Goal: Task Accomplishment & Management: Use online tool/utility

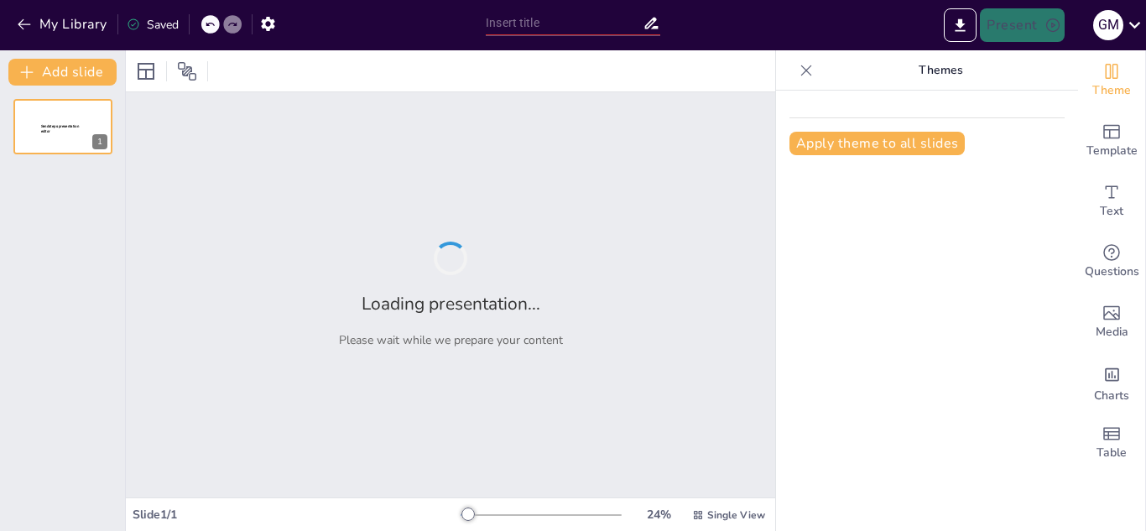
type input "barra de seálizacion electrica"
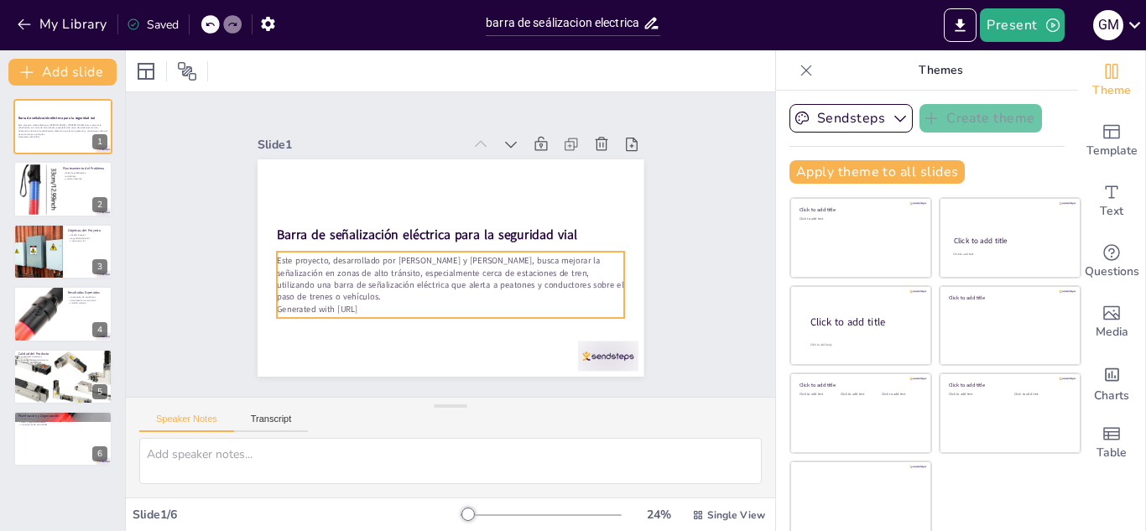
click at [503, 249] on p "Este proyecto, desarrollado por [PERSON_NAME] y [PERSON_NAME], busca mejorar la…" at bounding box center [436, 276] width 337 height 185
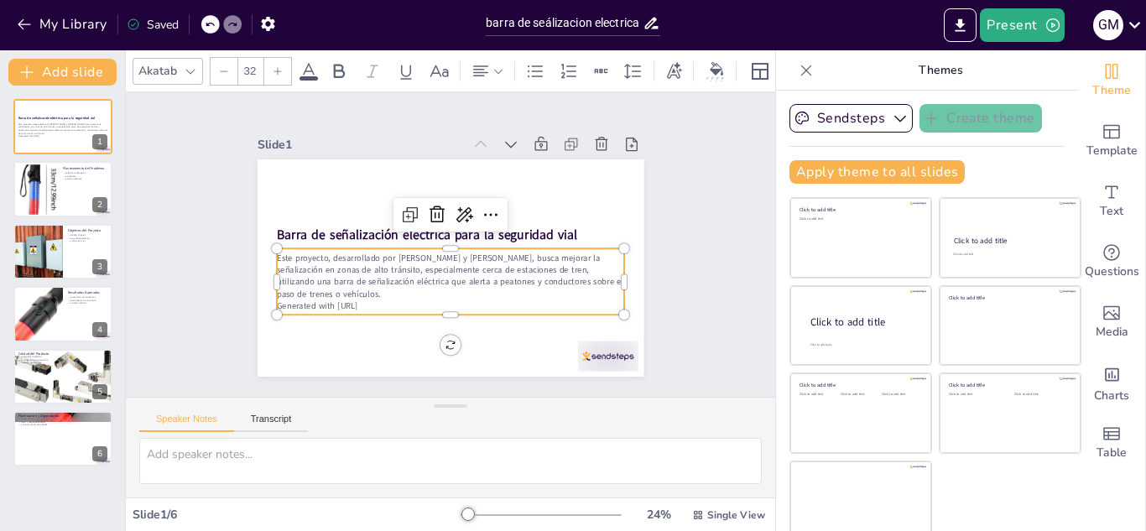
click at [500, 251] on p "Este proyecto, desarrollado por [PERSON_NAME] y [PERSON_NAME], busca mejorar la…" at bounding box center [442, 275] width 346 height 154
click at [504, 248] on p "Este proyecto, desarrollado por [PERSON_NAME] y [PERSON_NAME], busca mejorar la…" at bounding box center [444, 275] width 350 height 119
click at [504, 248] on p "Este proyecto, desarrollado por [PERSON_NAME] y [PERSON_NAME], busca mejorar la…" at bounding box center [437, 272] width 337 height 185
click at [504, 248] on p "Este proyecto, desarrollado por [PERSON_NAME] y [PERSON_NAME], busca mejorar la…" at bounding box center [442, 275] width 346 height 154
click at [501, 253] on p "Este proyecto, desarrollado por [PERSON_NAME] y [PERSON_NAME], busca mejorar la…" at bounding box center [437, 272] width 337 height 185
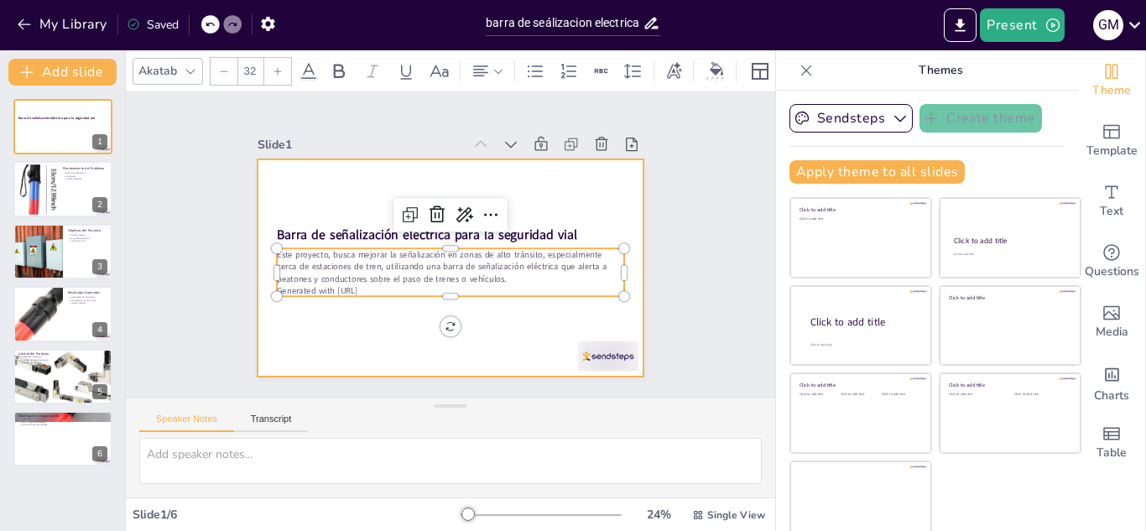
drag, startPoint x: 426, startPoint y: 290, endPoint x: 427, endPoint y: 304, distance: 14.3
click at [427, 304] on div "Barra de señalización eléctrica para la seguridad vial Este proyecto, busca mej…" at bounding box center [445, 267] width 423 height 293
click at [445, 303] on div at bounding box center [438, 265] width 443 height 381
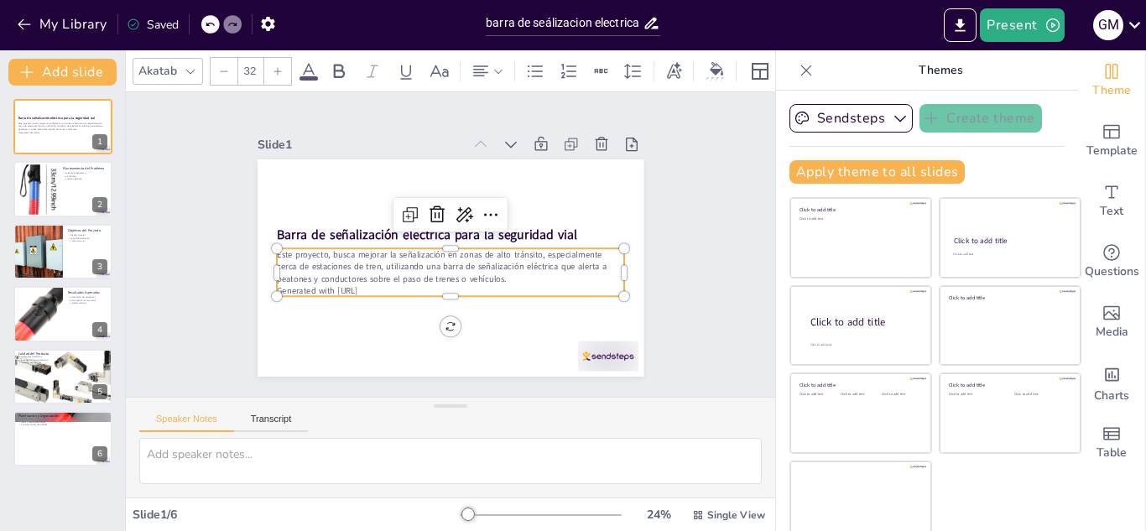
click at [428, 281] on p "Generated with [URL]" at bounding box center [436, 288] width 335 height 119
click at [431, 281] on p "Generated with [URL]" at bounding box center [436, 288] width 335 height 119
drag, startPoint x: 258, startPoint y: 286, endPoint x: 313, endPoint y: 286, distance: 54.5
click at [313, 286] on div "Barra de señalización eléctrica para la seguridad vial Este proyecto, busca mej…" at bounding box center [443, 267] width 435 height 326
click at [431, 235] on div at bounding box center [451, 239] width 343 height 86
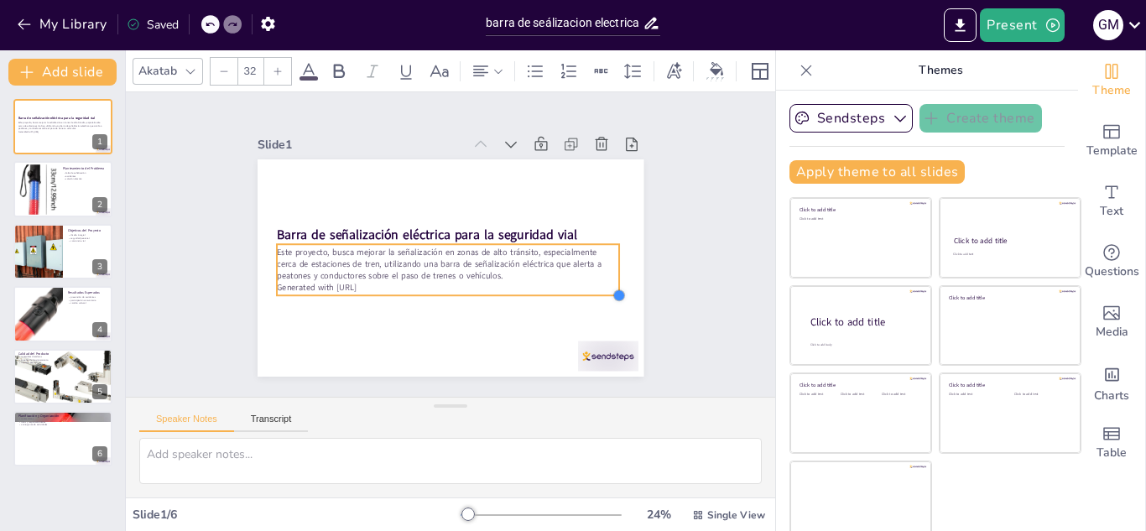
type input "32.5"
drag, startPoint x: 608, startPoint y: 289, endPoint x: 508, endPoint y: 290, distance: 100.7
click at [508, 290] on div "Barra de señalización eléctrica para la seguridad vial Este proyecto, busca mej…" at bounding box center [443, 267] width 435 height 326
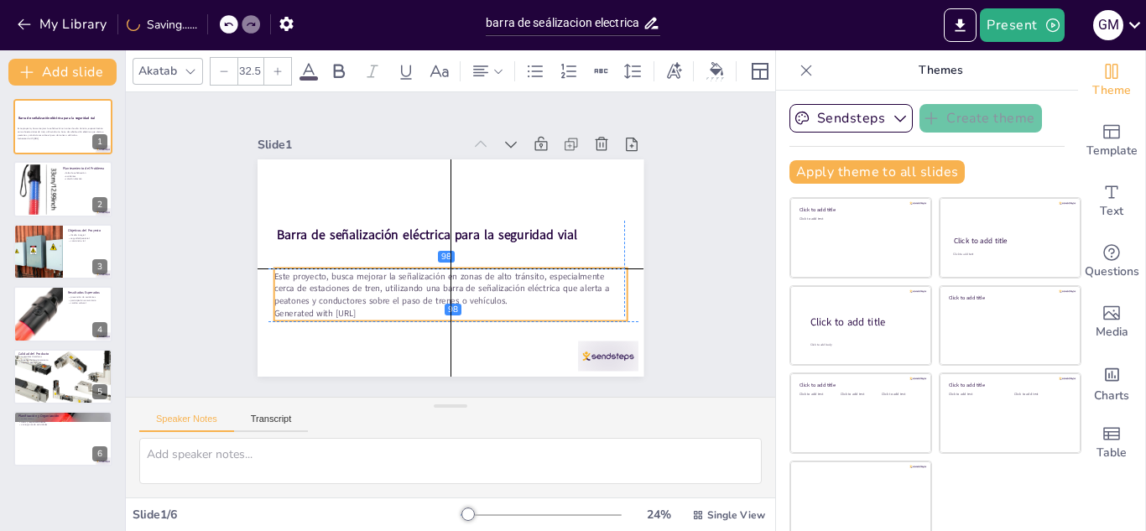
drag, startPoint x: 433, startPoint y: 264, endPoint x: 425, endPoint y: 283, distance: 20.3
click at [425, 283] on p "Este proyecto, busca mejorar la señalización en zonas de alto tránsito, especia…" at bounding box center [441, 287] width 353 height 109
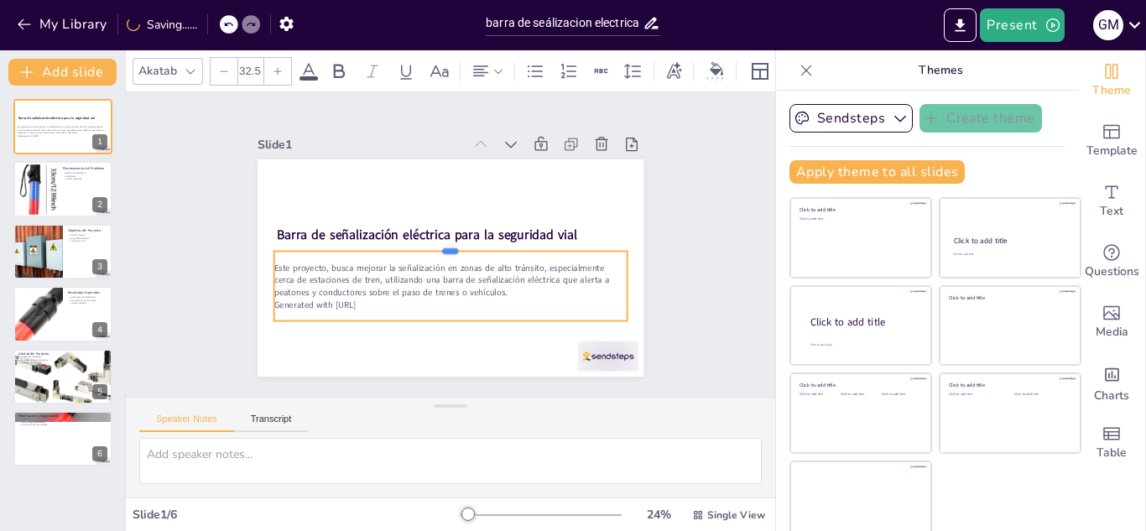
drag, startPoint x: 431, startPoint y: 260, endPoint x: 429, endPoint y: 243, distance: 16.9
click at [429, 243] on div at bounding box center [450, 245] width 352 height 50
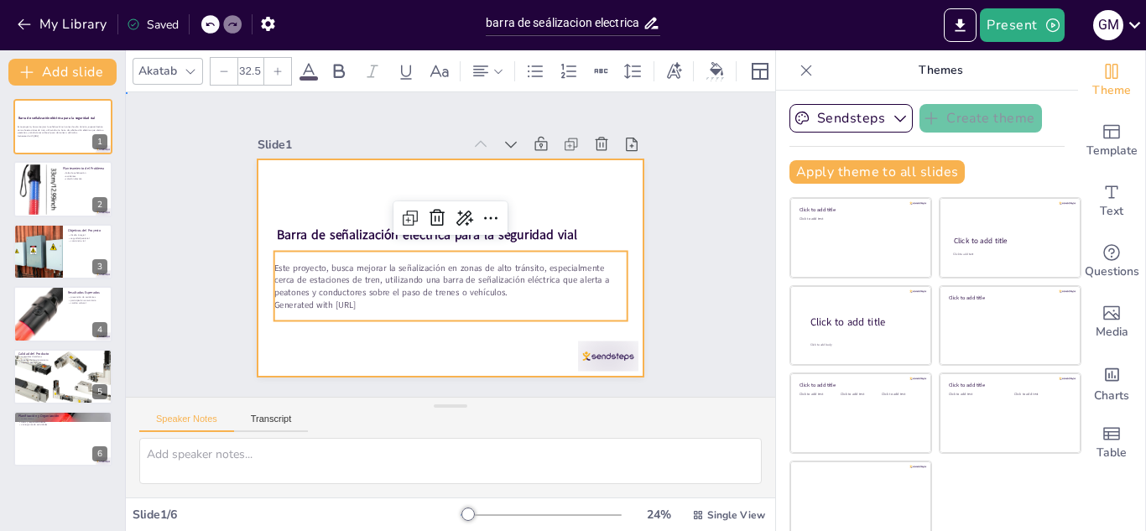
click at [528, 183] on div at bounding box center [441, 266] width 441 height 356
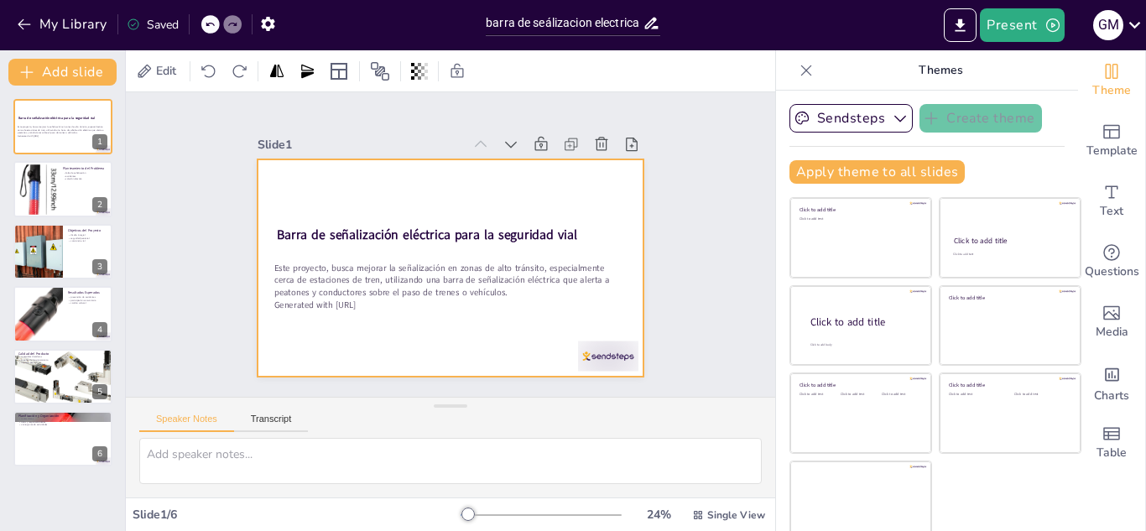
click at [551, 181] on div at bounding box center [443, 267] width 435 height 326
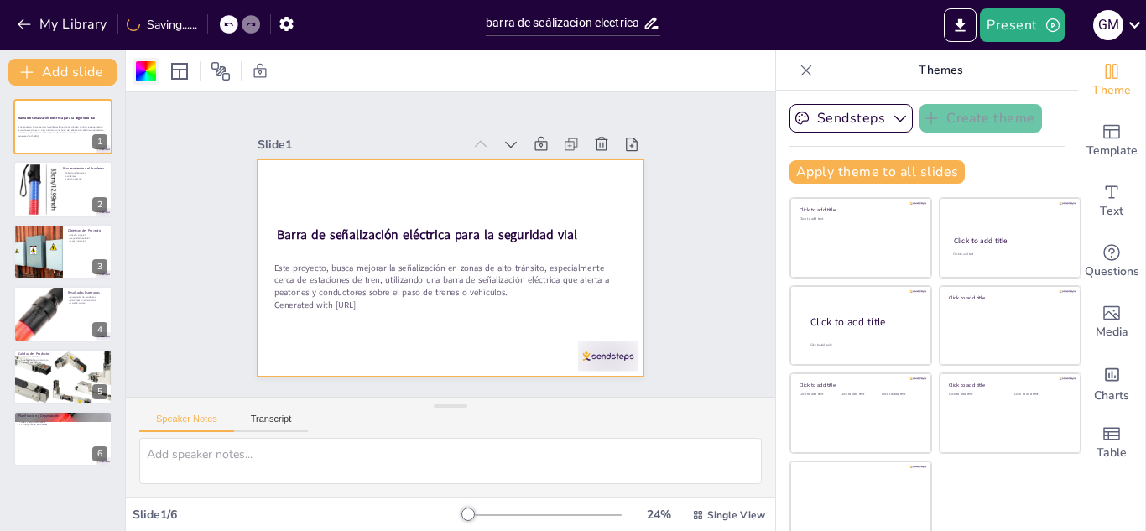
click at [143, 70] on div at bounding box center [146, 71] width 20 height 20
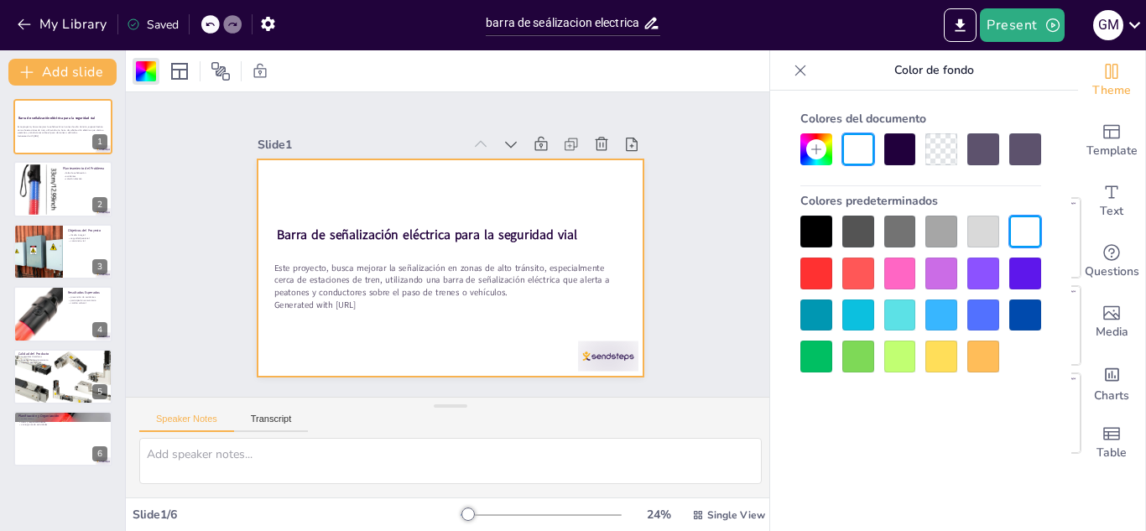
click at [803, 234] on div at bounding box center [817, 232] width 32 height 32
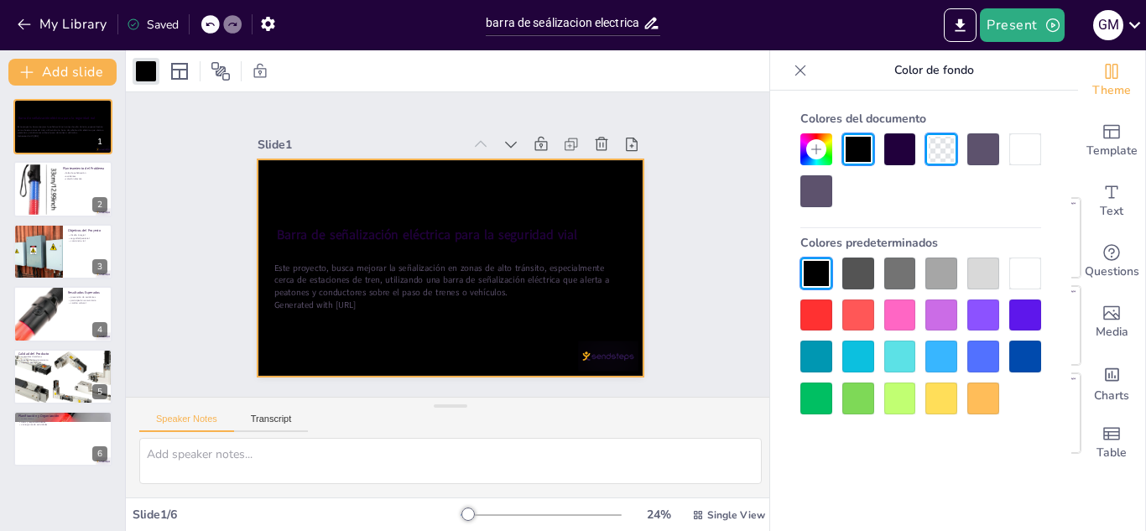
click at [838, 308] on div at bounding box center [921, 336] width 241 height 157
click at [906, 305] on div at bounding box center [901, 316] width 32 height 32
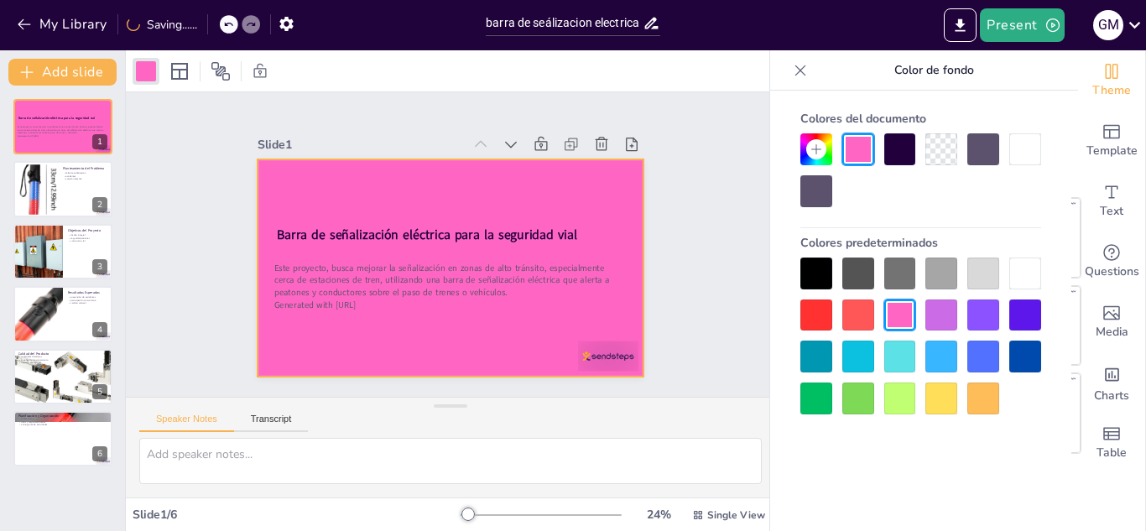
click at [992, 262] on div at bounding box center [984, 274] width 32 height 32
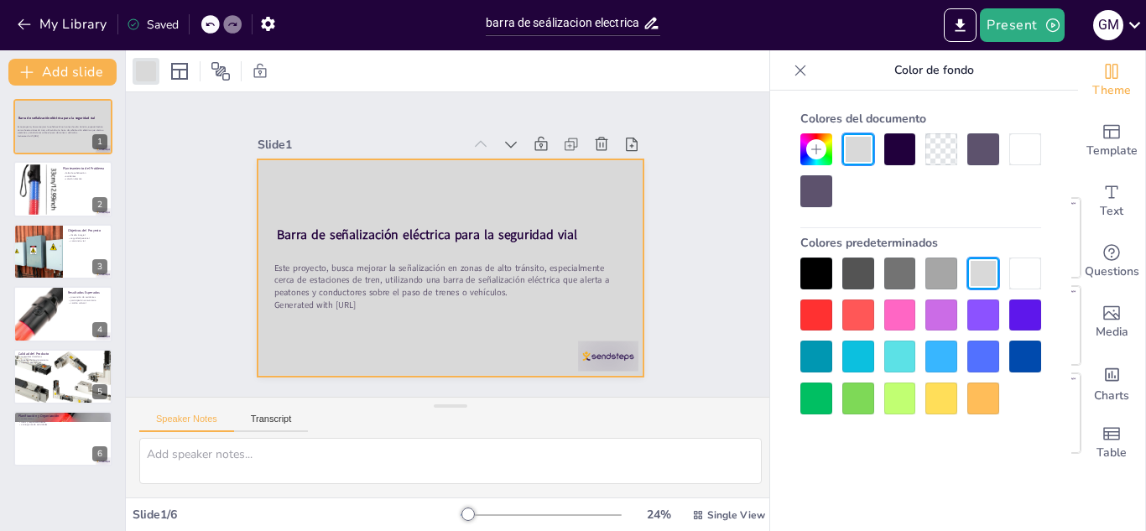
click at [853, 352] on div at bounding box center [859, 357] width 32 height 32
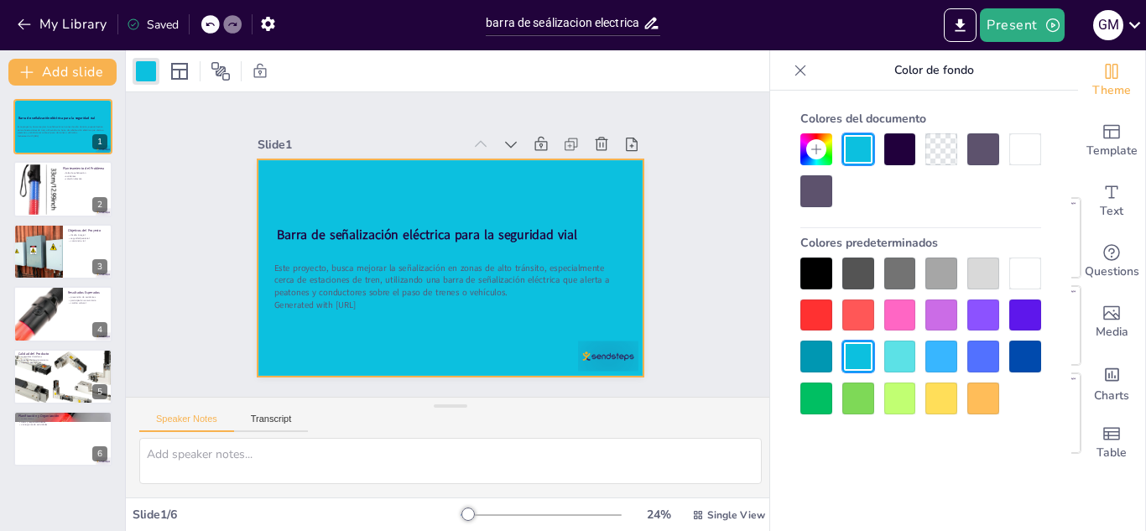
click at [943, 146] on div at bounding box center [942, 149] width 32 height 32
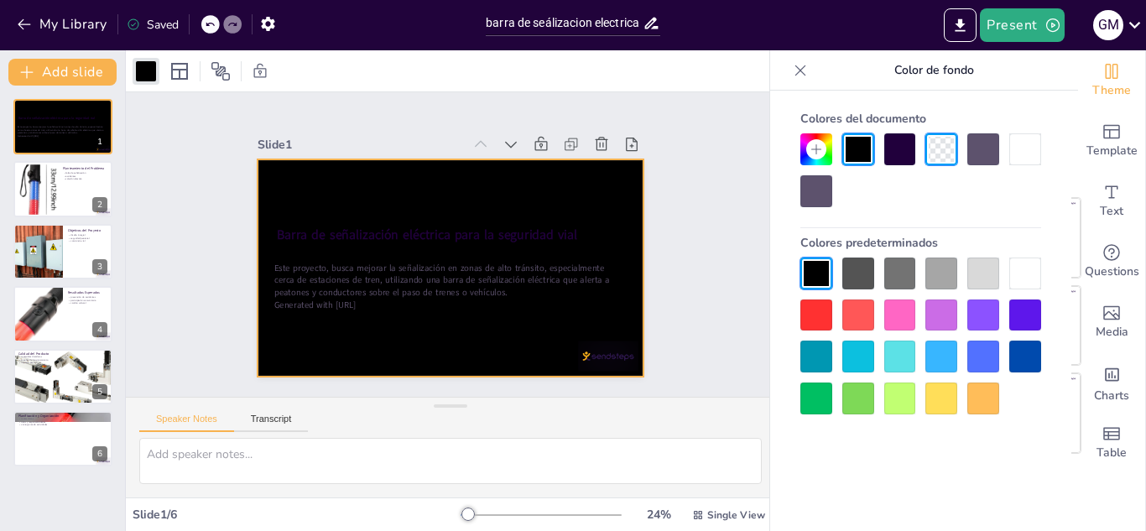
click at [925, 150] on div at bounding box center [921, 170] width 241 height 74
click at [936, 152] on div at bounding box center [942, 149] width 32 height 32
click at [926, 274] on div at bounding box center [942, 274] width 32 height 32
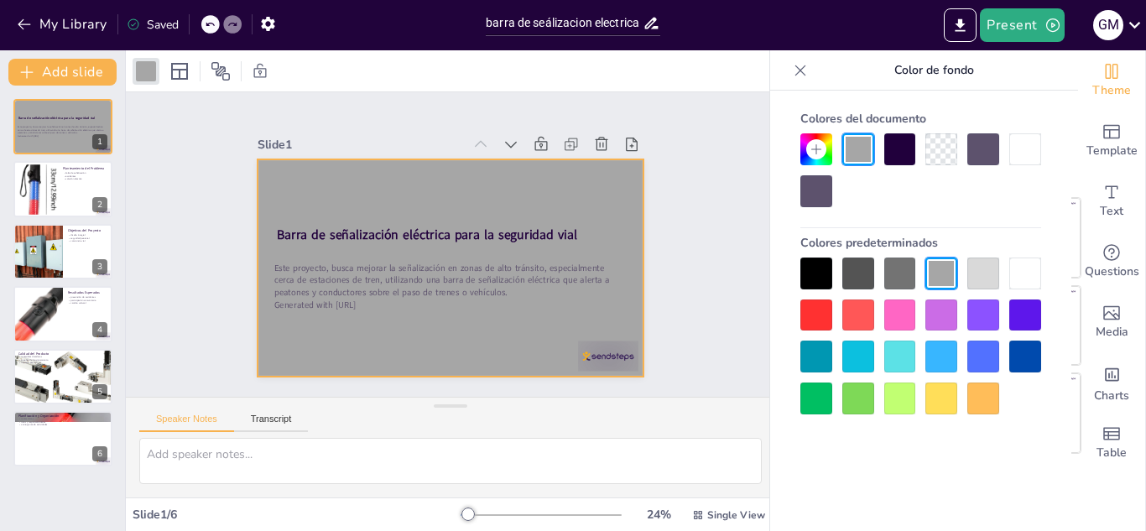
click at [909, 279] on div at bounding box center [901, 274] width 32 height 32
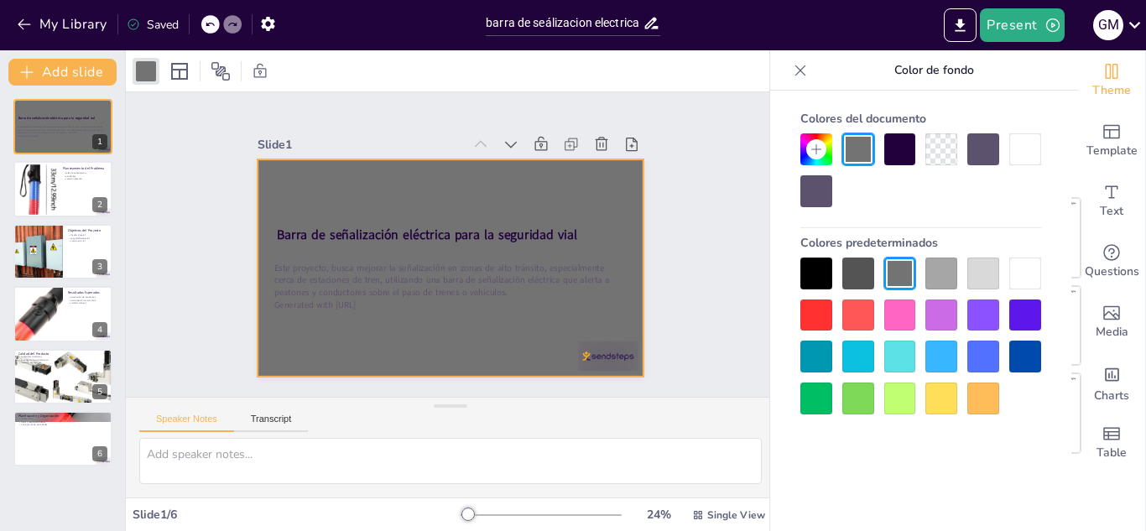
click at [827, 352] on div at bounding box center [817, 357] width 32 height 32
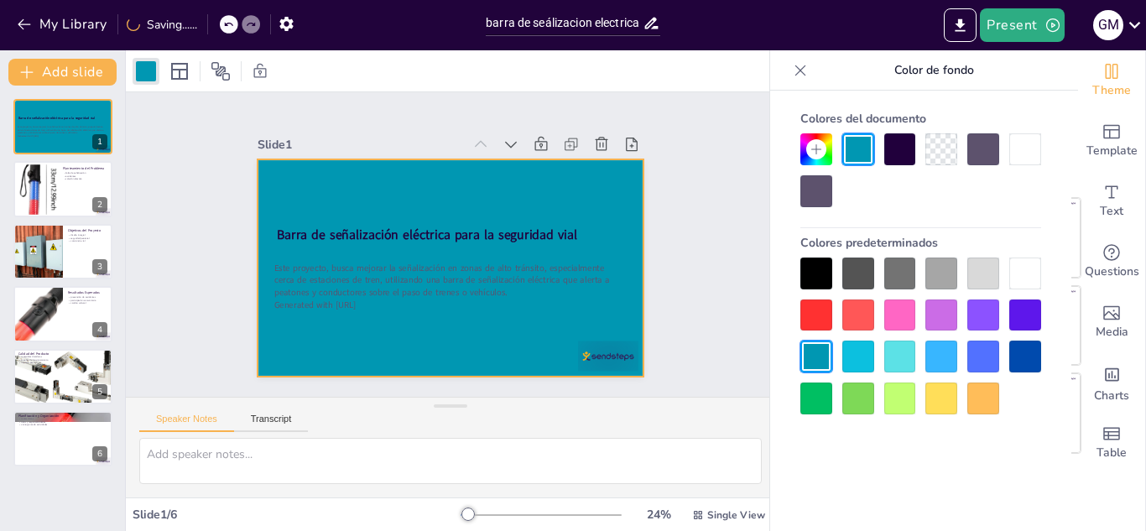
click at [872, 362] on div at bounding box center [859, 357] width 32 height 32
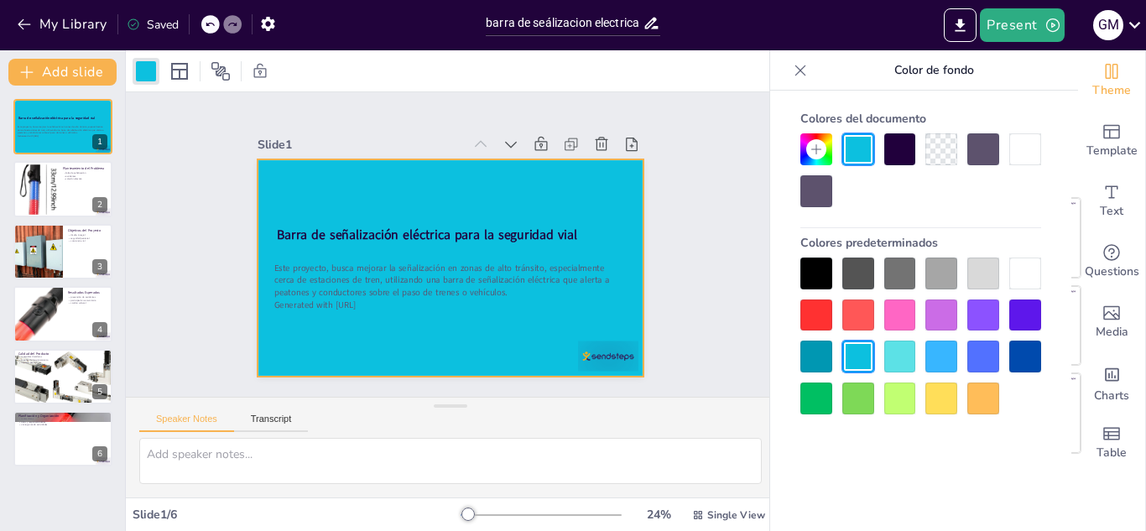
click at [904, 356] on div at bounding box center [901, 357] width 32 height 32
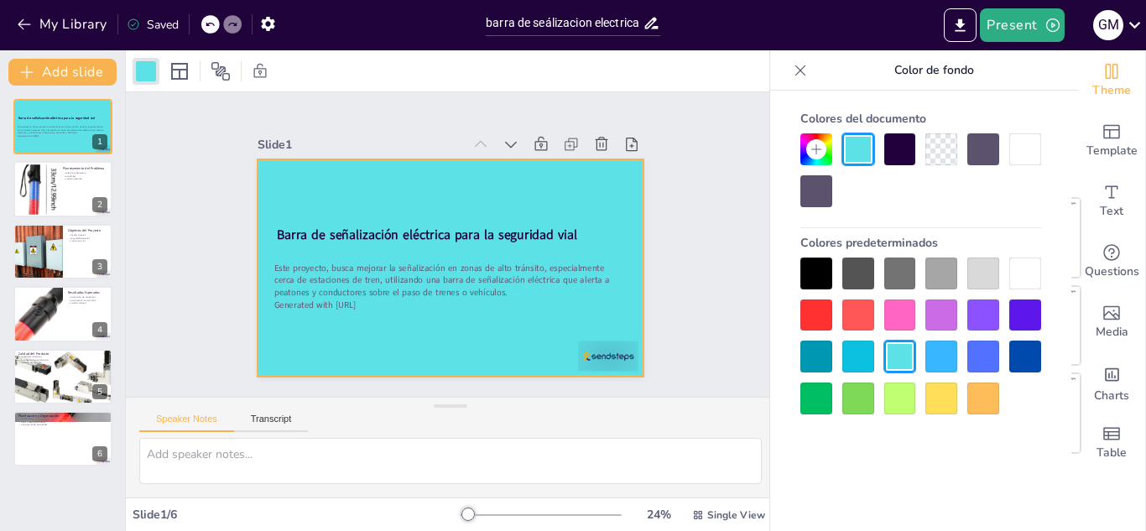
click at [1037, 144] on div at bounding box center [1026, 149] width 32 height 32
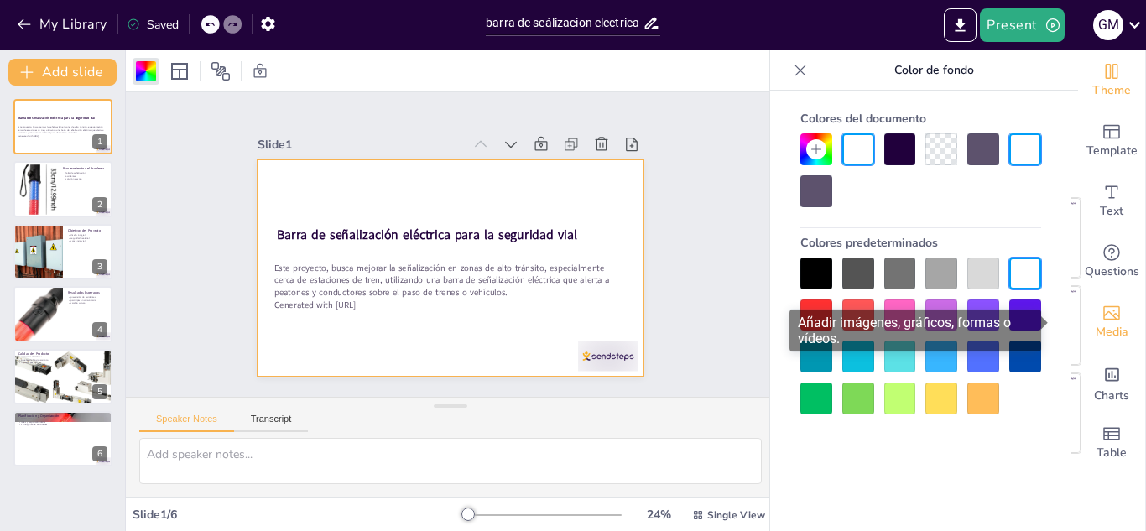
click at [1100, 321] on div "Media" at bounding box center [1111, 322] width 67 height 60
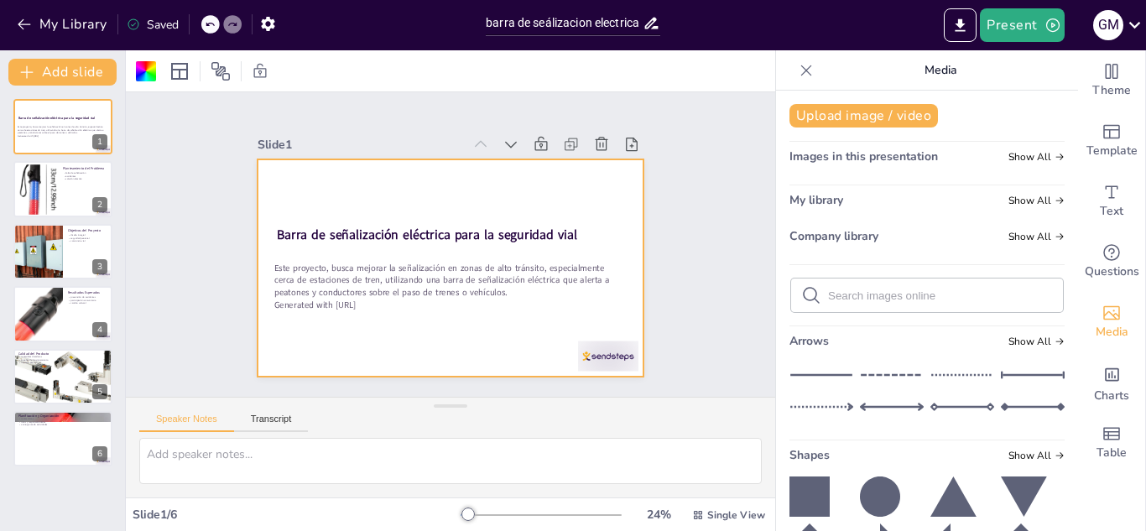
click at [823, 399] on icon at bounding box center [822, 406] width 64 height 25
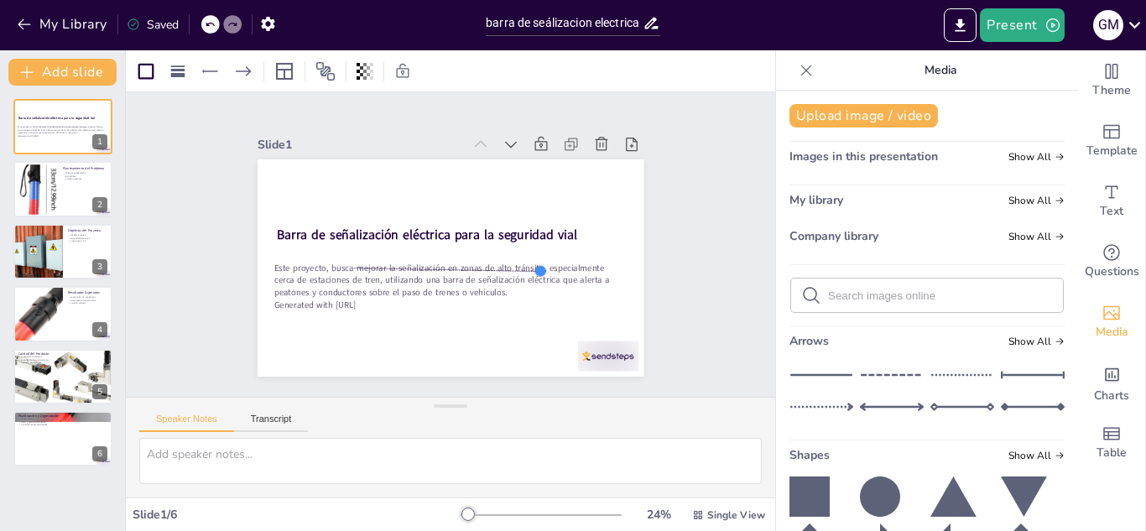
click at [528, 282] on div at bounding box center [532, 290] width 16 height 16
drag, startPoint x: 530, startPoint y: 261, endPoint x: 347, endPoint y: 274, distance: 182.6
click at [347, 274] on div at bounding box center [355, 272] width 17 height 17
click at [351, 220] on icon at bounding box center [363, 207] width 25 height 25
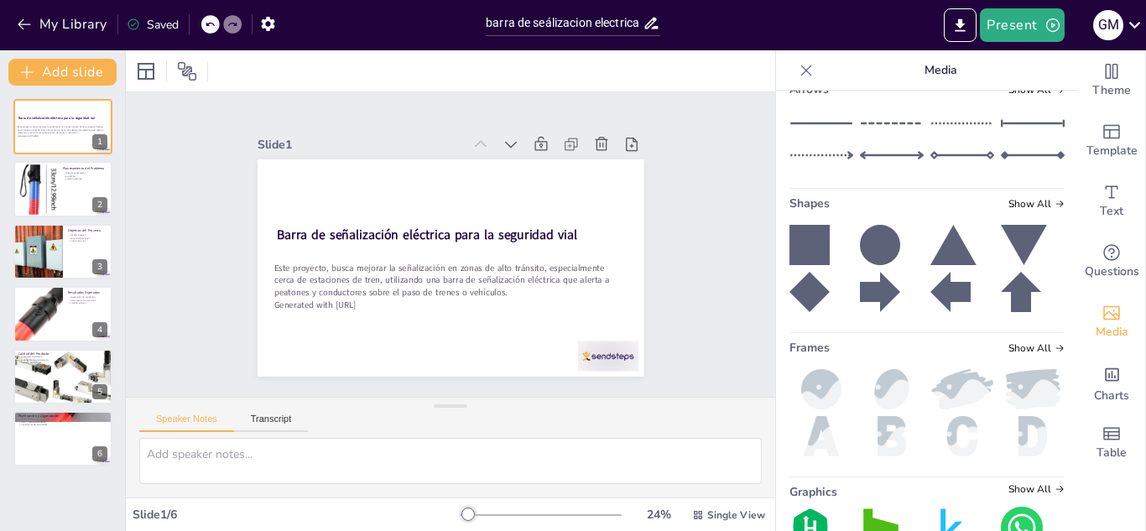
scroll to position [345, 0]
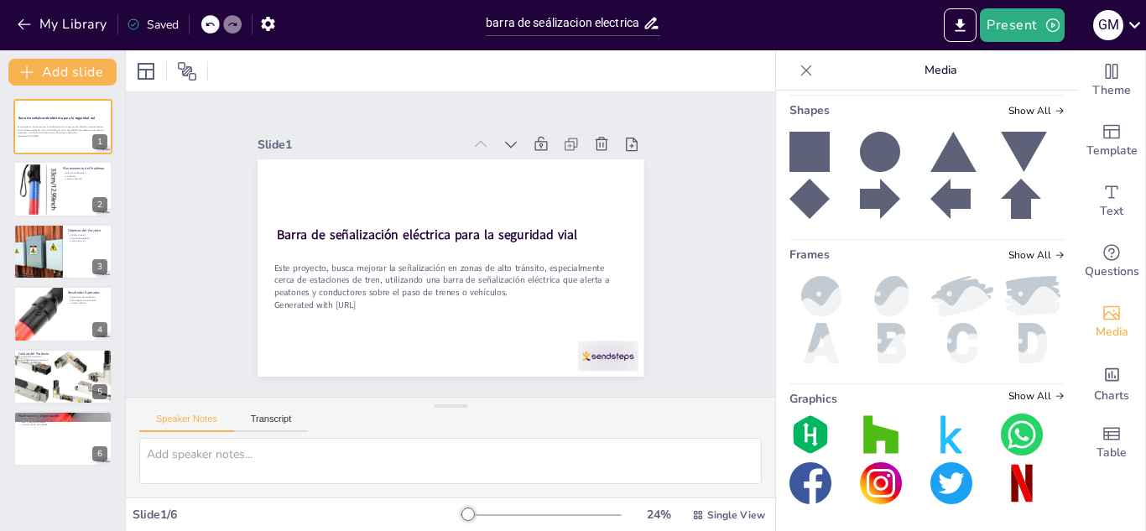
click at [931, 440] on img at bounding box center [952, 435] width 42 height 42
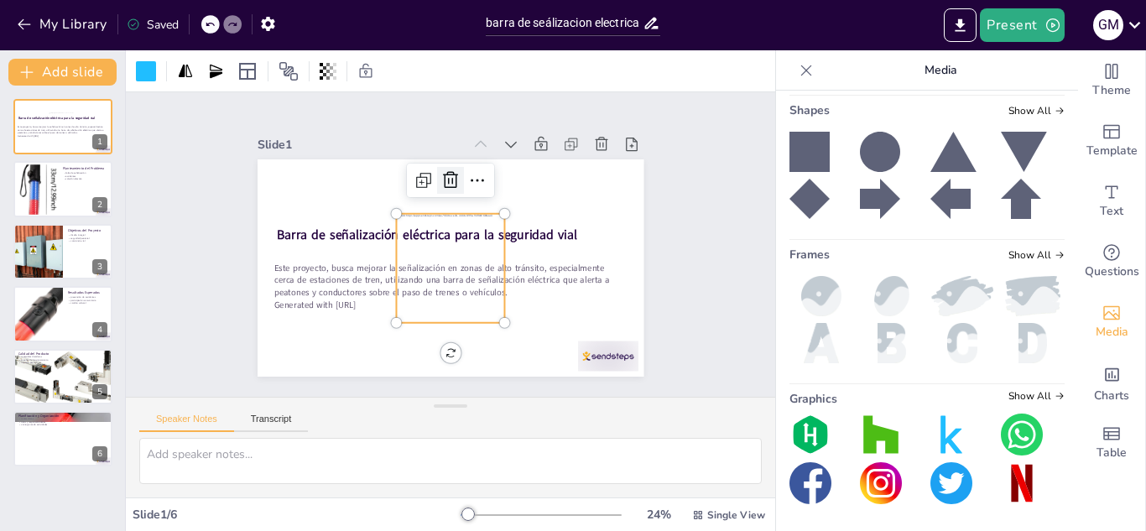
click at [472, 177] on icon at bounding box center [482, 188] width 21 height 22
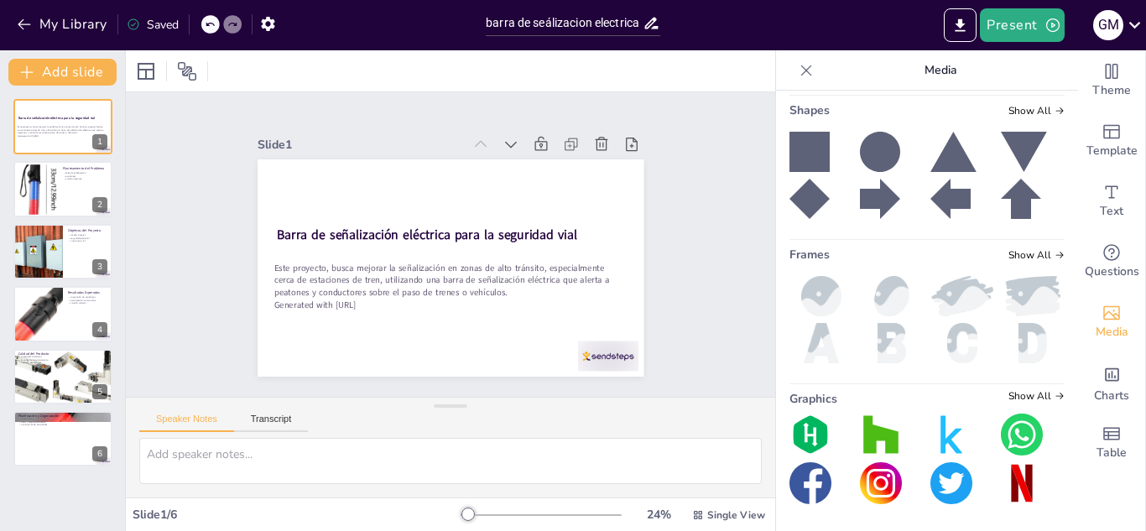
click at [1005, 484] on img at bounding box center [1022, 483] width 42 height 42
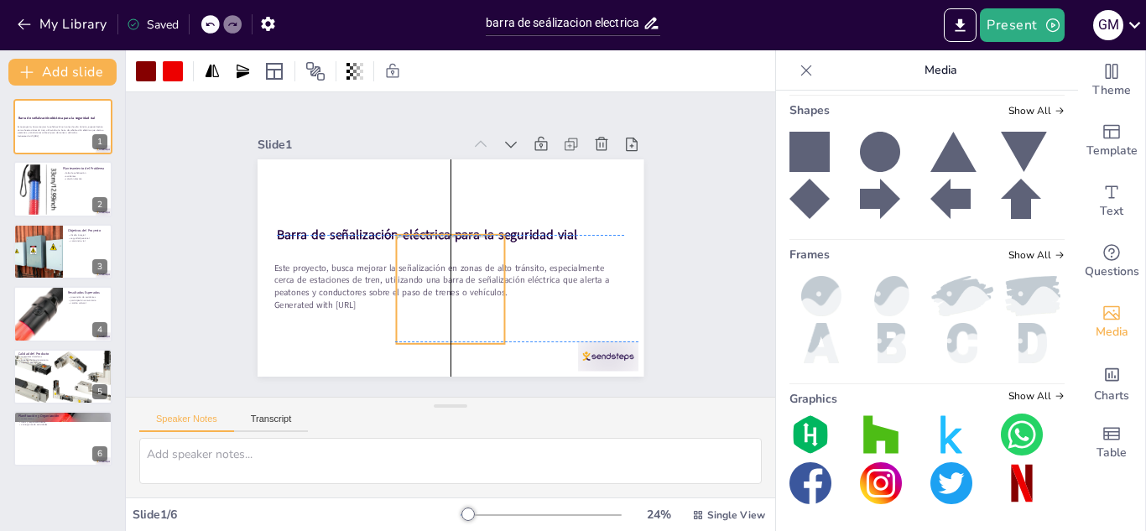
drag, startPoint x: 455, startPoint y: 276, endPoint x: 453, endPoint y: 291, distance: 15.2
click at [453, 291] on div at bounding box center [433, 285] width 144 height 144
drag, startPoint x: 461, startPoint y: 296, endPoint x: 993, endPoint y: 492, distance: 566.8
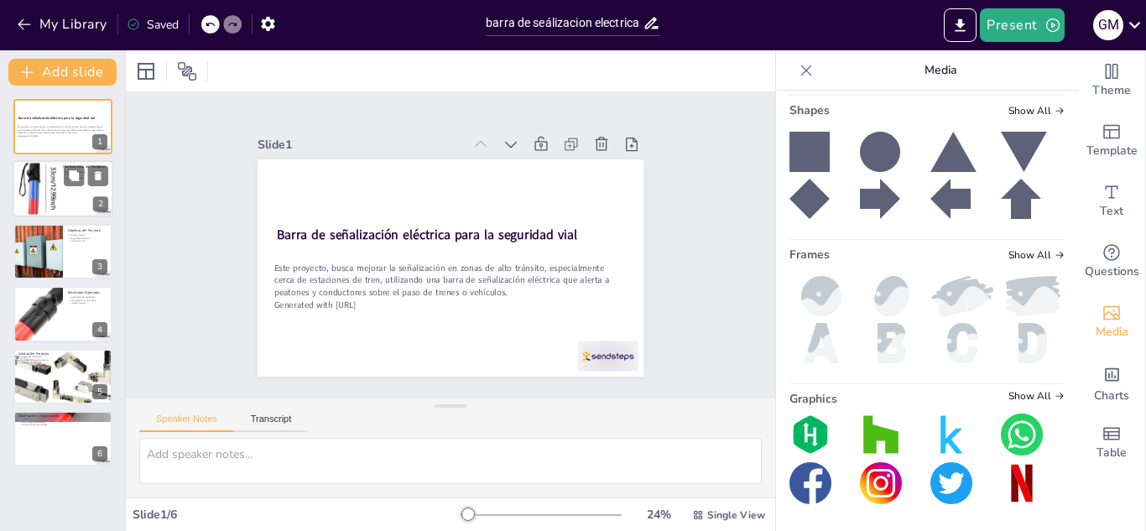
click at [48, 168] on div at bounding box center [38, 189] width 40 height 91
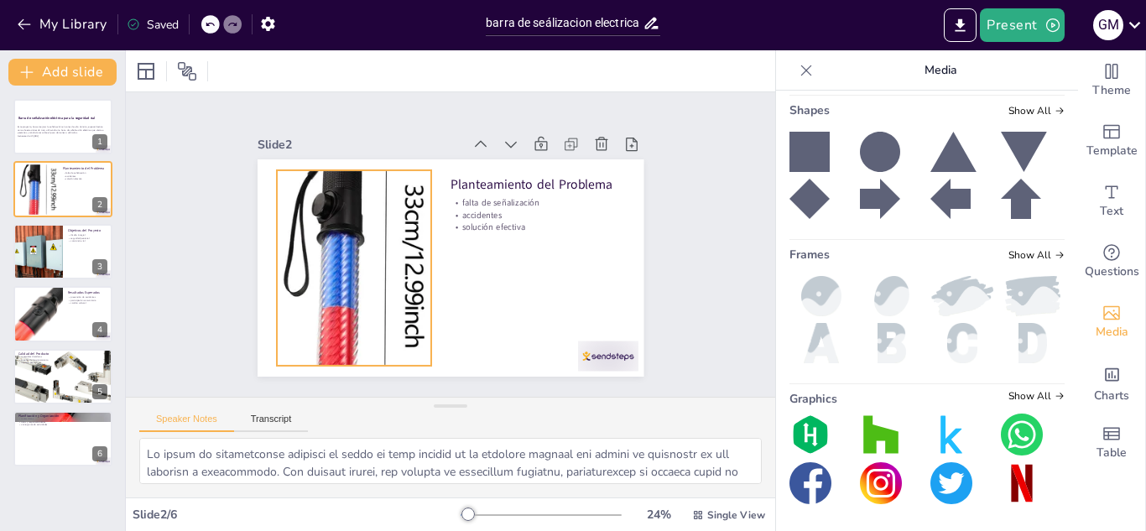
click at [357, 322] on div at bounding box center [353, 226] width 284 height 383
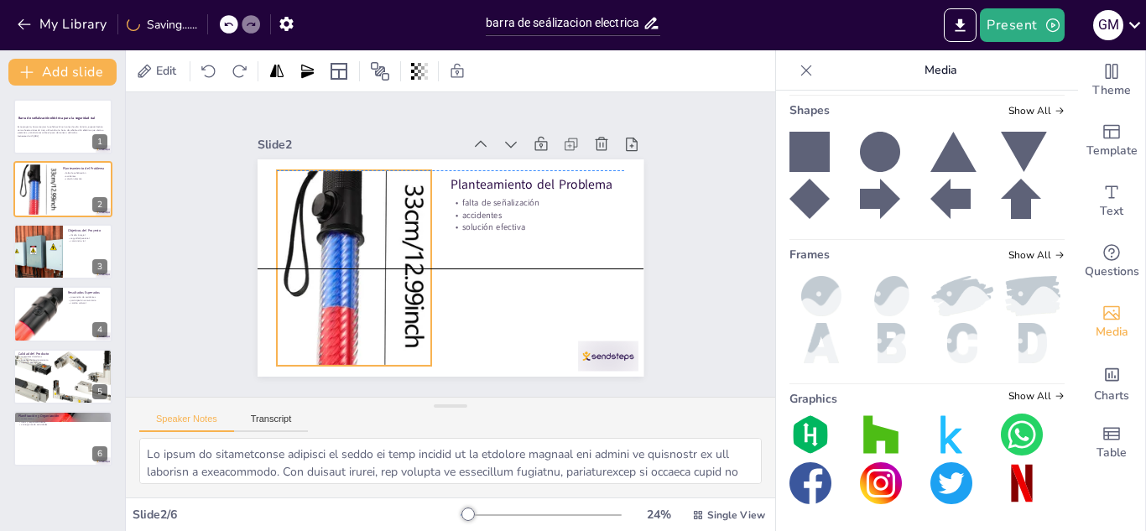
click at [357, 312] on div at bounding box center [351, 237] width 255 height 380
drag, startPoint x: 340, startPoint y: 277, endPoint x: 337, endPoint y: 267, distance: 10.4
click at [445, 352] on icon at bounding box center [458, 365] width 27 height 27
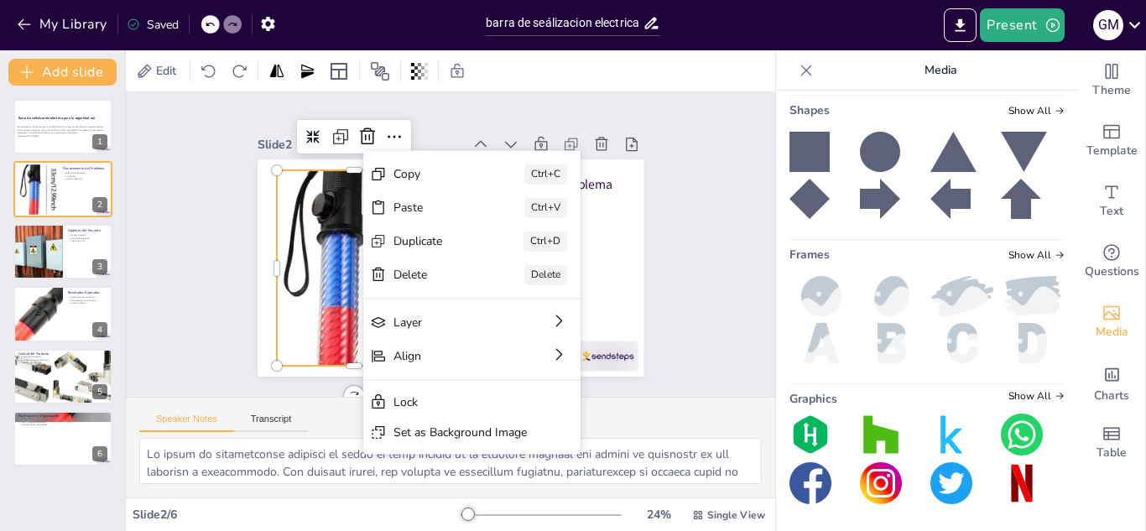
click at [651, 284] on div "Slide 1 Barra de señalización eléctrica para la seguridad vial Este proyecto, b…" at bounding box center [450, 244] width 539 height 400
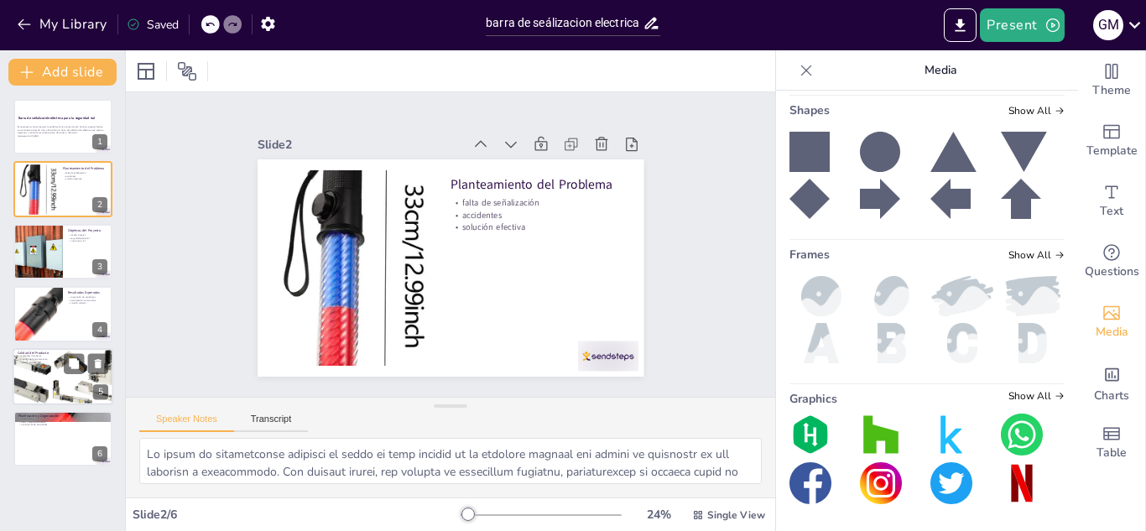
click at [48, 376] on div at bounding box center [63, 376] width 112 height 57
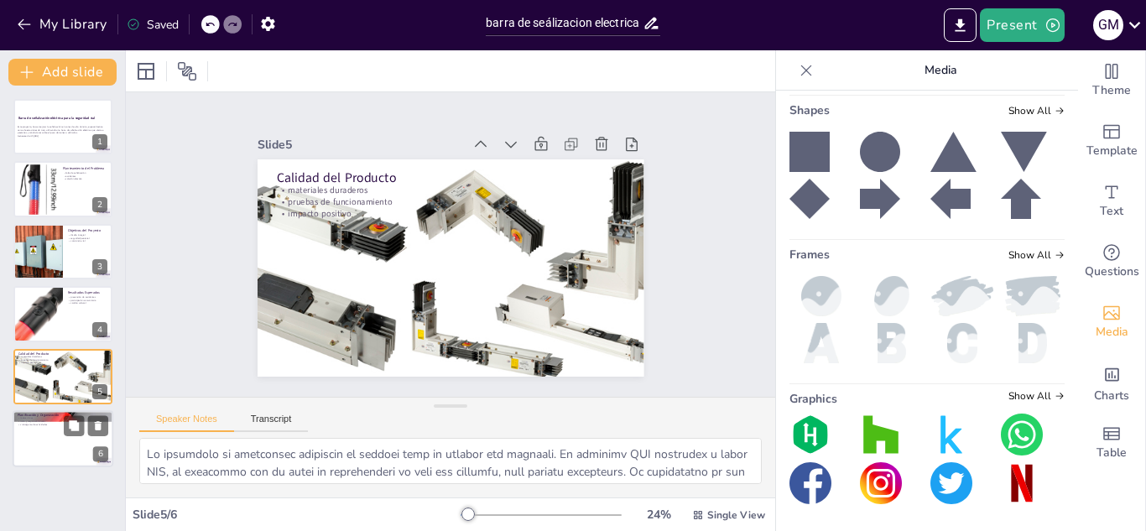
click at [34, 425] on div "metas claras roles y responsabilidades cronograma de actividades" at bounding box center [63, 421] width 91 height 9
type textarea "Loremip dolor sitame co adipiscinge sedd ei tempo inc utlabore. Etdol magna ali…"
